Goal: Communication & Community: Participate in discussion

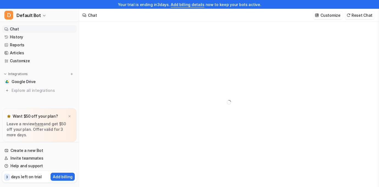
type textarea "**********"
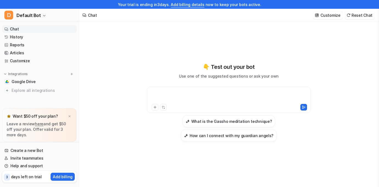
click at [170, 95] on div at bounding box center [228, 96] width 161 height 13
